Goal: Find contact information: Find contact information

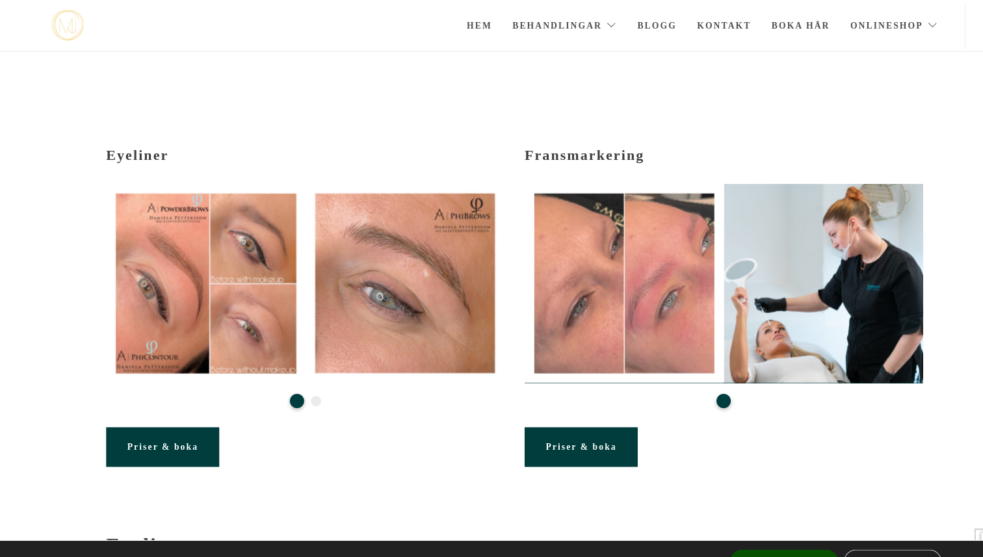
scroll to position [226, 0]
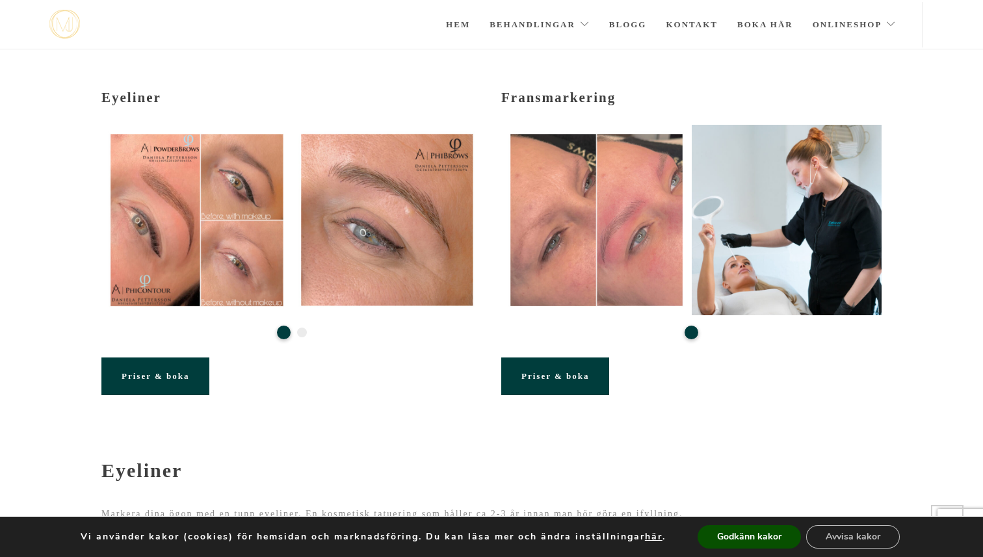
click at [587, 358] on link "Priser & boka" at bounding box center [555, 377] width 108 height 38
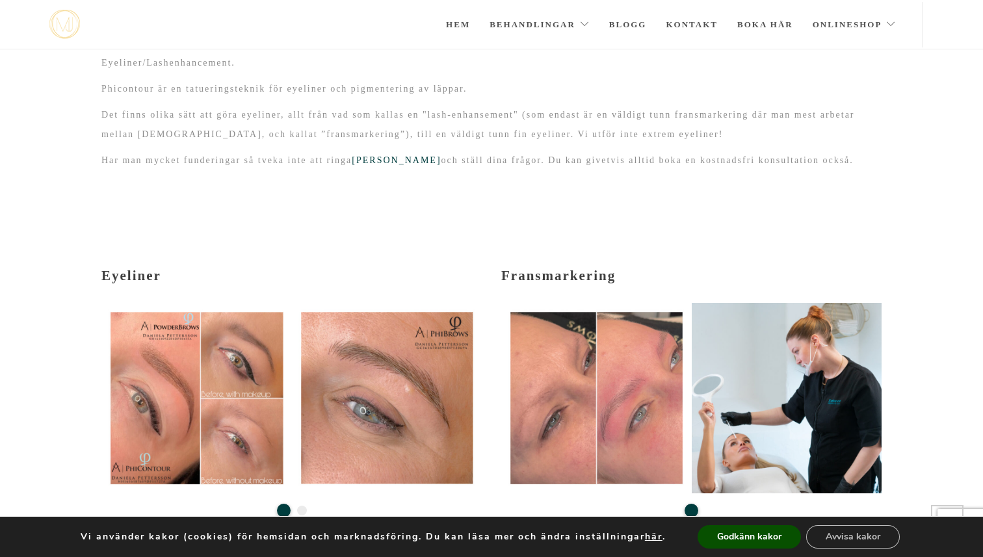
scroll to position [112, 0]
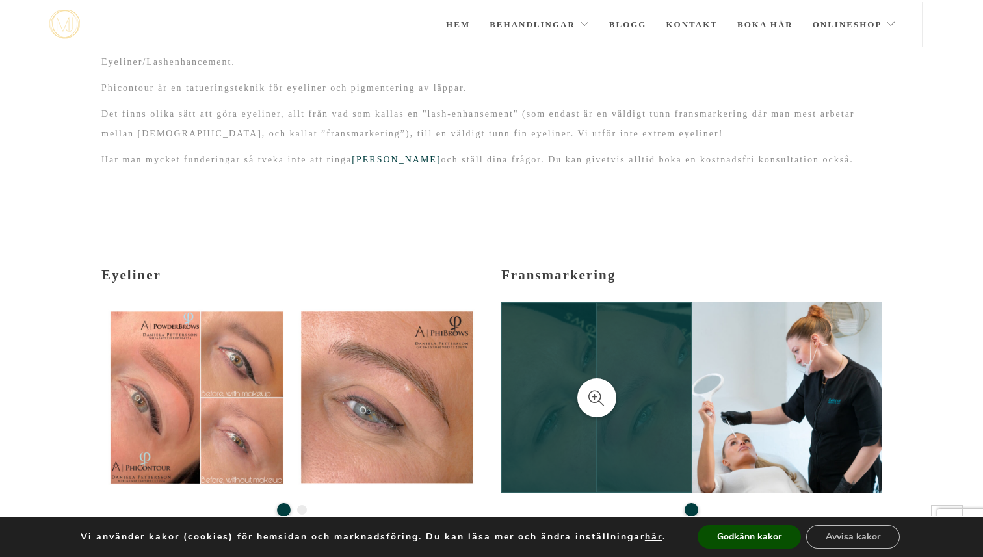
click at [617, 330] on link at bounding box center [596, 397] width 191 height 191
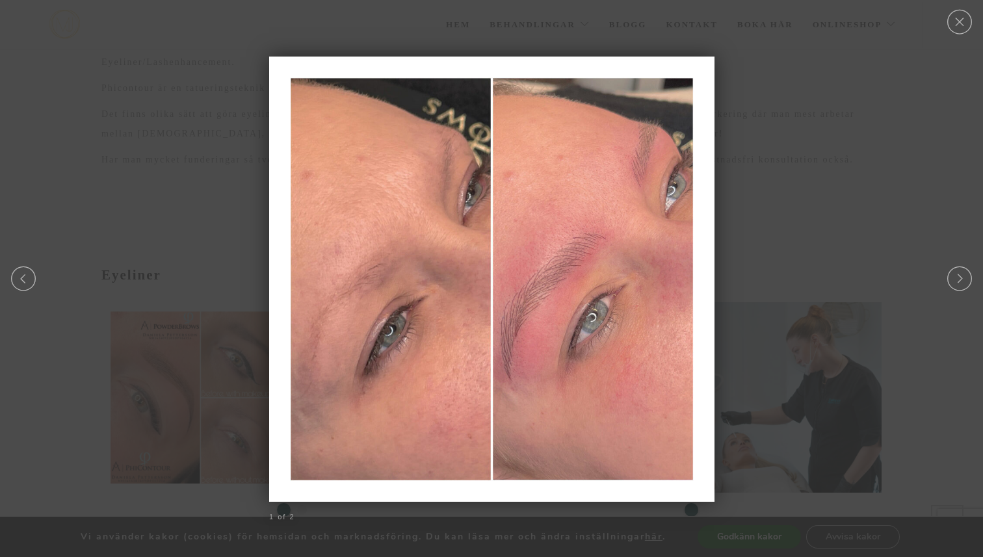
click at [765, 179] on div at bounding box center [491, 278] width 983 height 13565
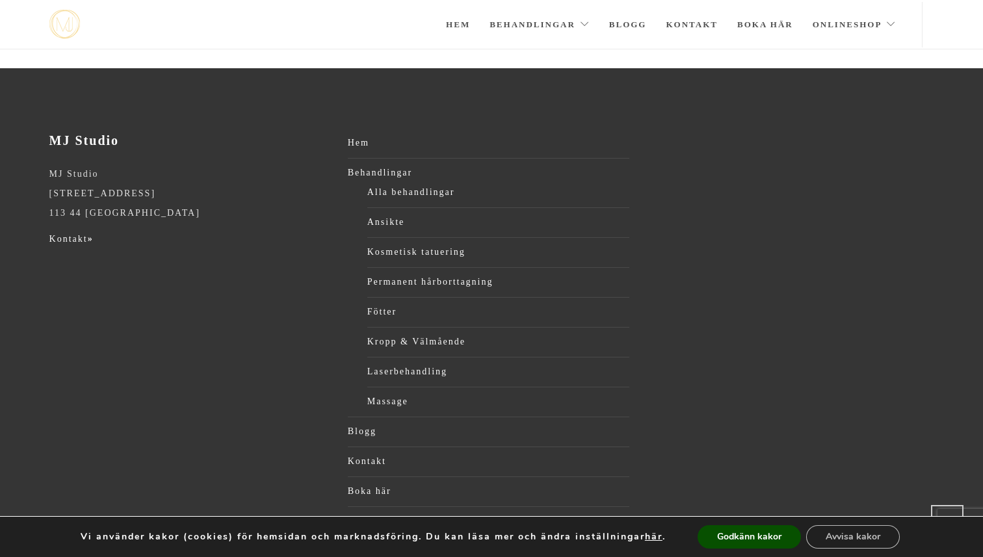
scroll to position [2245, 0]
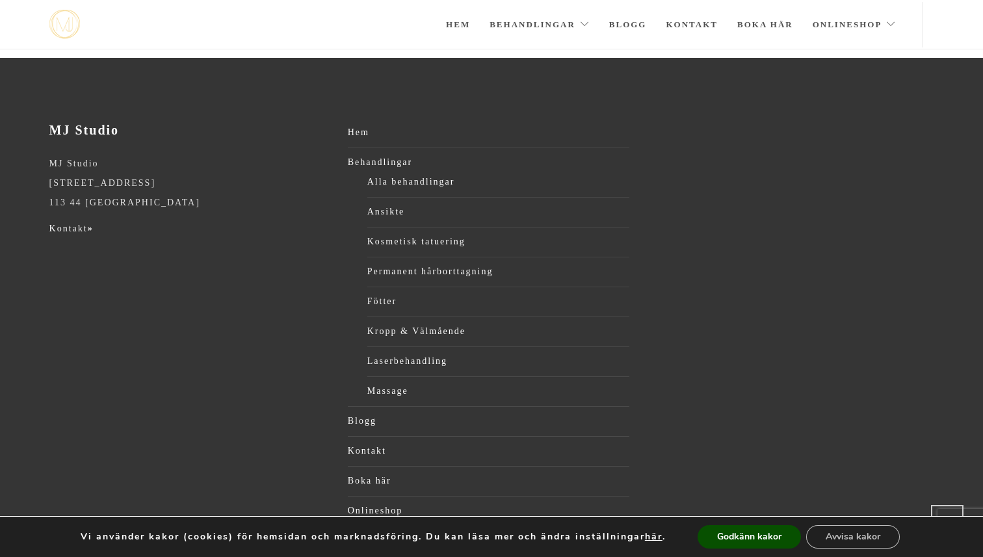
click at [87, 219] on p "Kontakt »" at bounding box center [190, 229] width 282 height 20
click at [87, 224] on link "Kontakt »" at bounding box center [71, 229] width 44 height 10
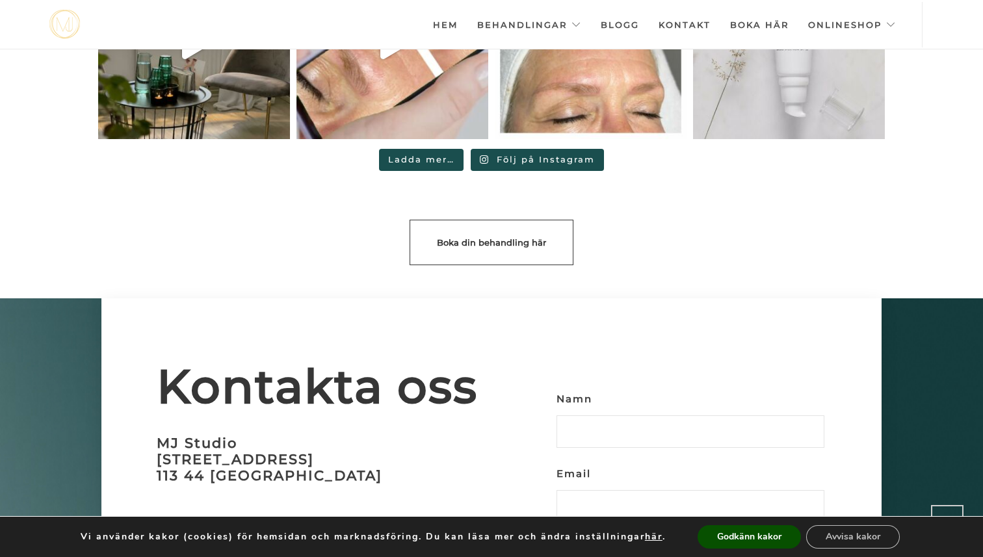
scroll to position [3672, 0]
